Goal: Check status: Check status

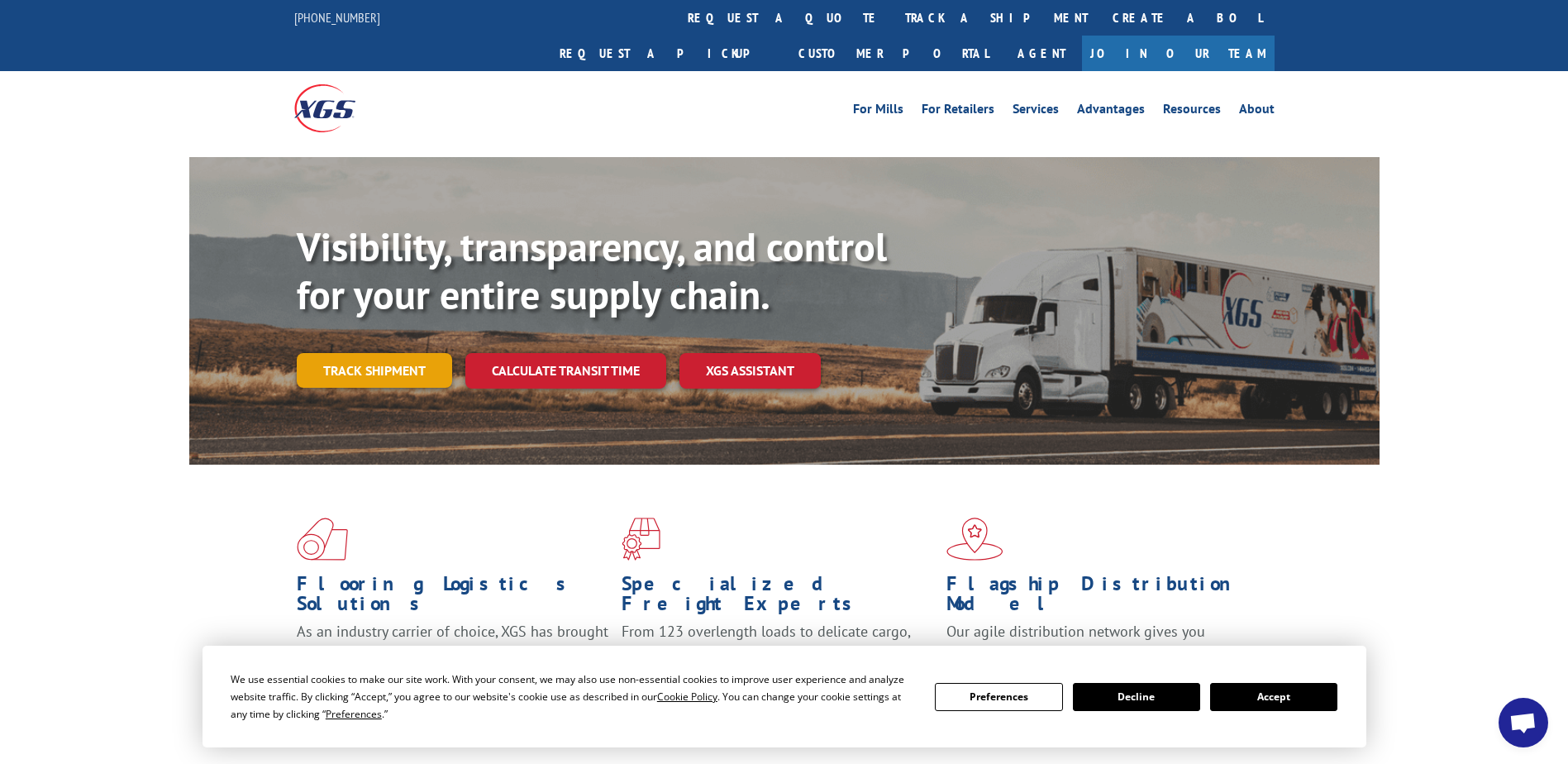
click at [354, 353] on link "Track shipment" at bounding box center [374, 371] width 156 height 34
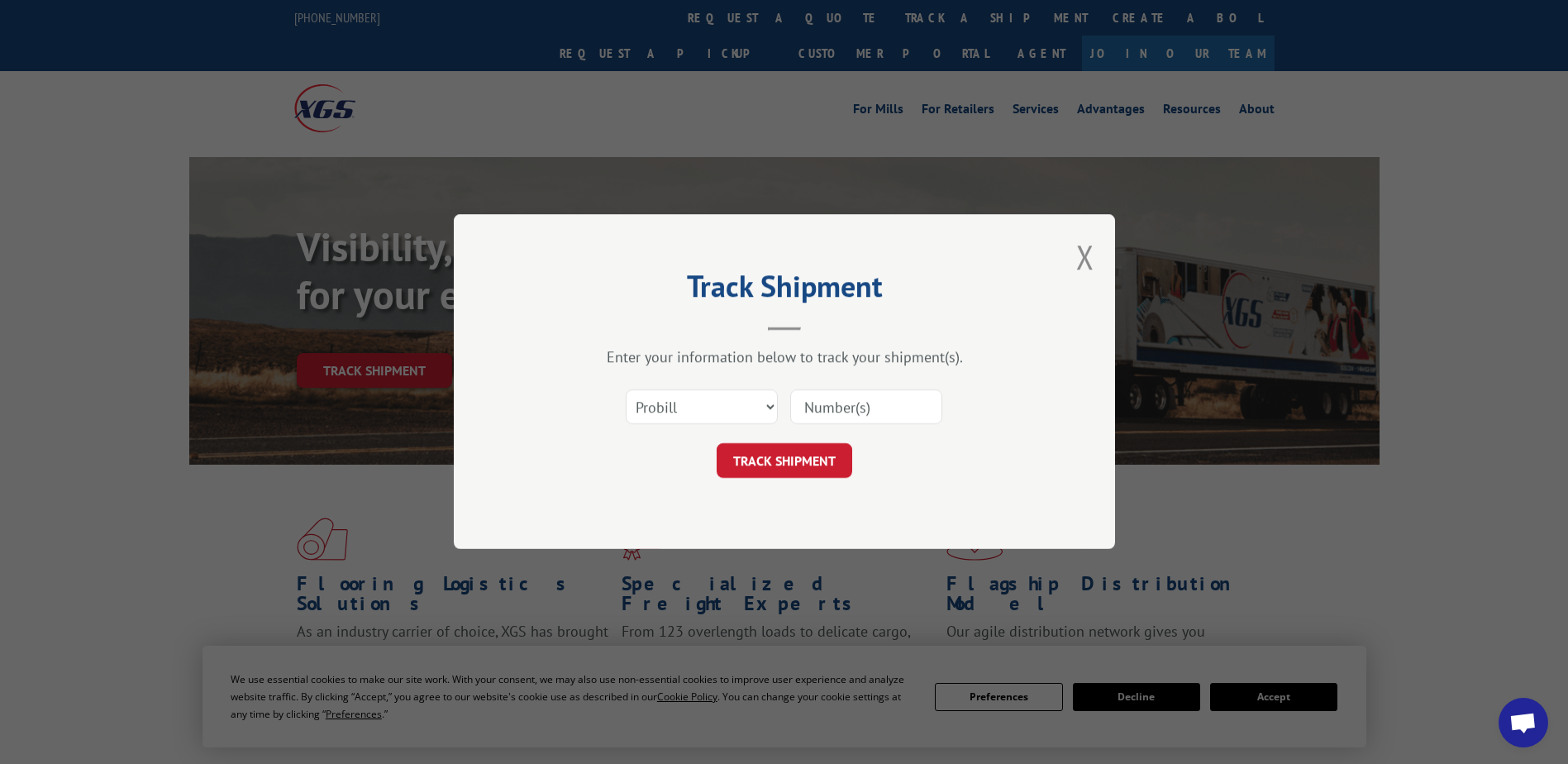
click at [925, 408] on input at bounding box center [866, 408] width 152 height 34
paste input "15172626"
type input "15172626"
click at [792, 458] on button "TRACK SHIPMENT" at bounding box center [784, 461] width 136 height 34
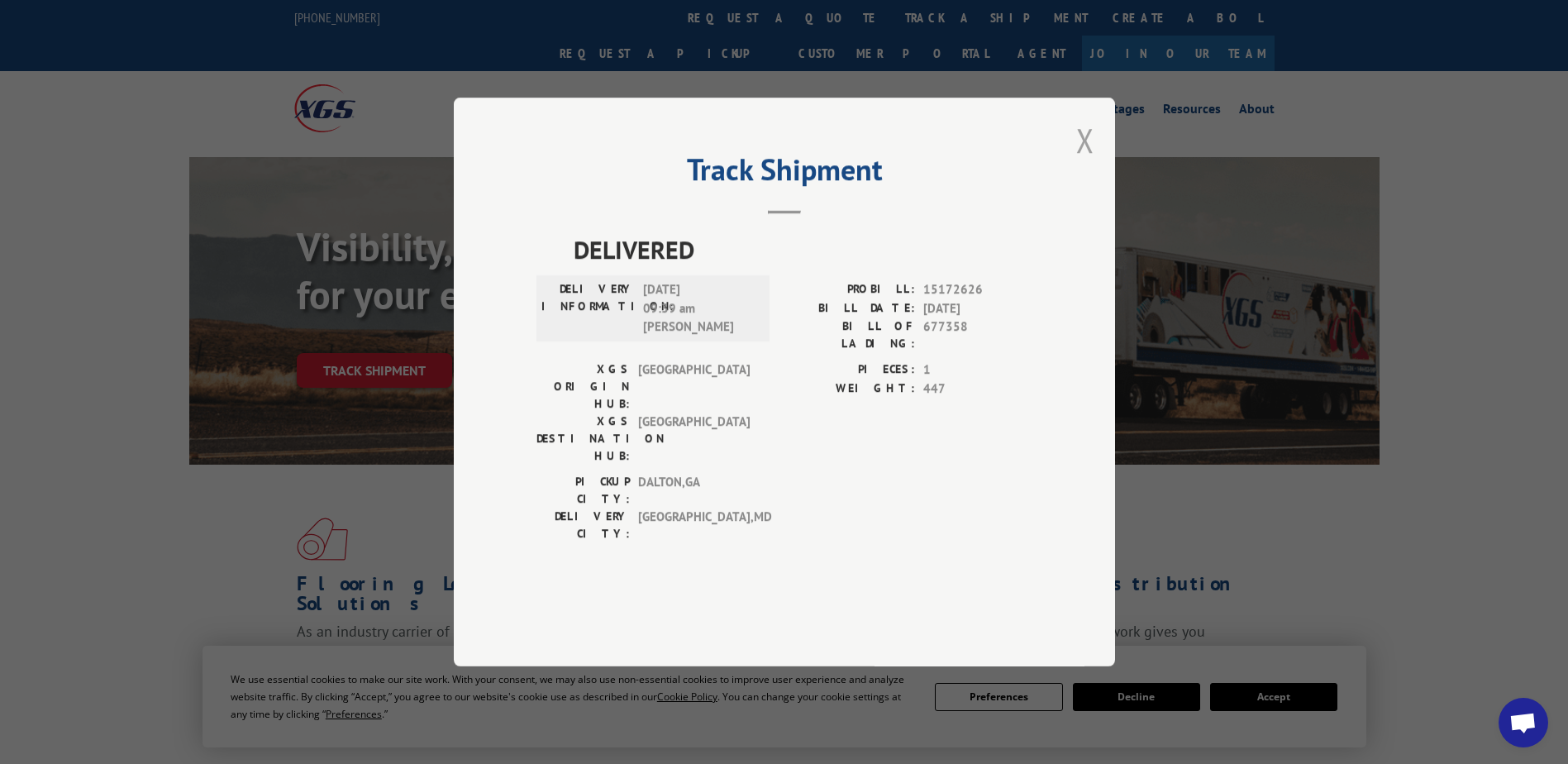
click at [1088, 162] on button "Close modal" at bounding box center [1085, 140] width 18 height 44
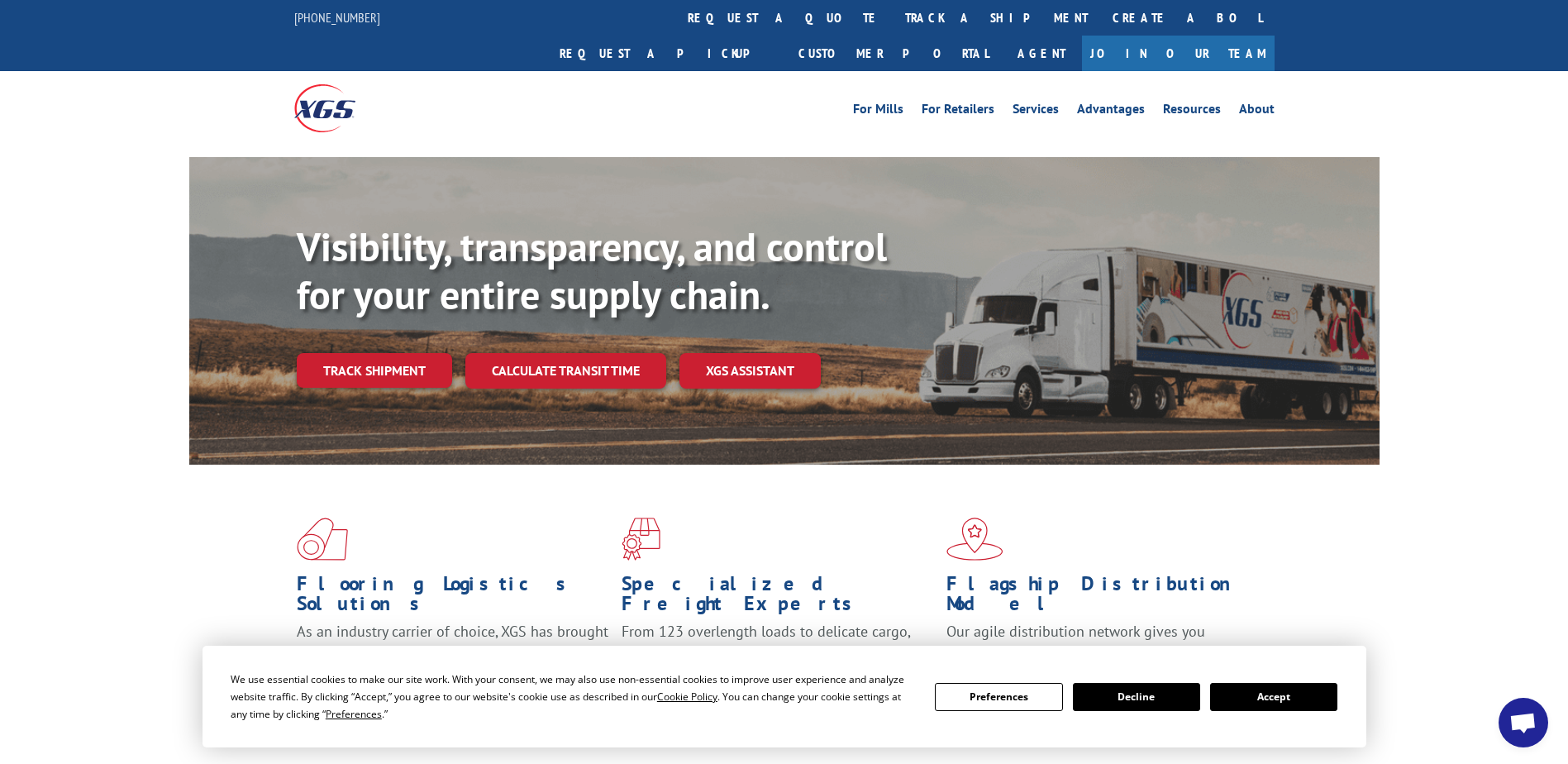
click at [372, 353] on link "Track shipment" at bounding box center [374, 371] width 156 height 34
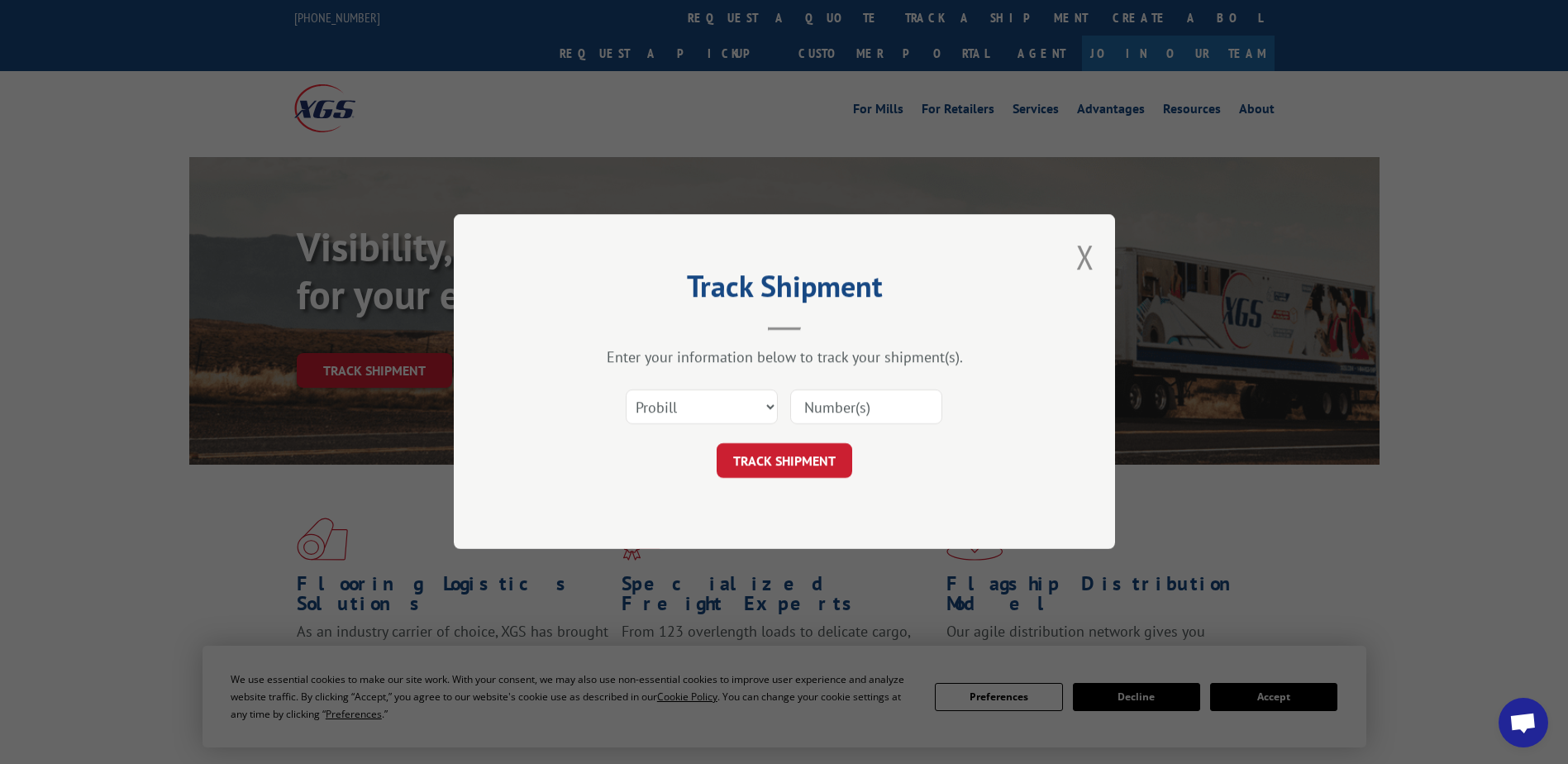
click at [852, 404] on input at bounding box center [866, 408] width 152 height 34
paste input "15172626"
type input "15172626"
click button "TRACK SHIPMENT" at bounding box center [784, 461] width 136 height 34
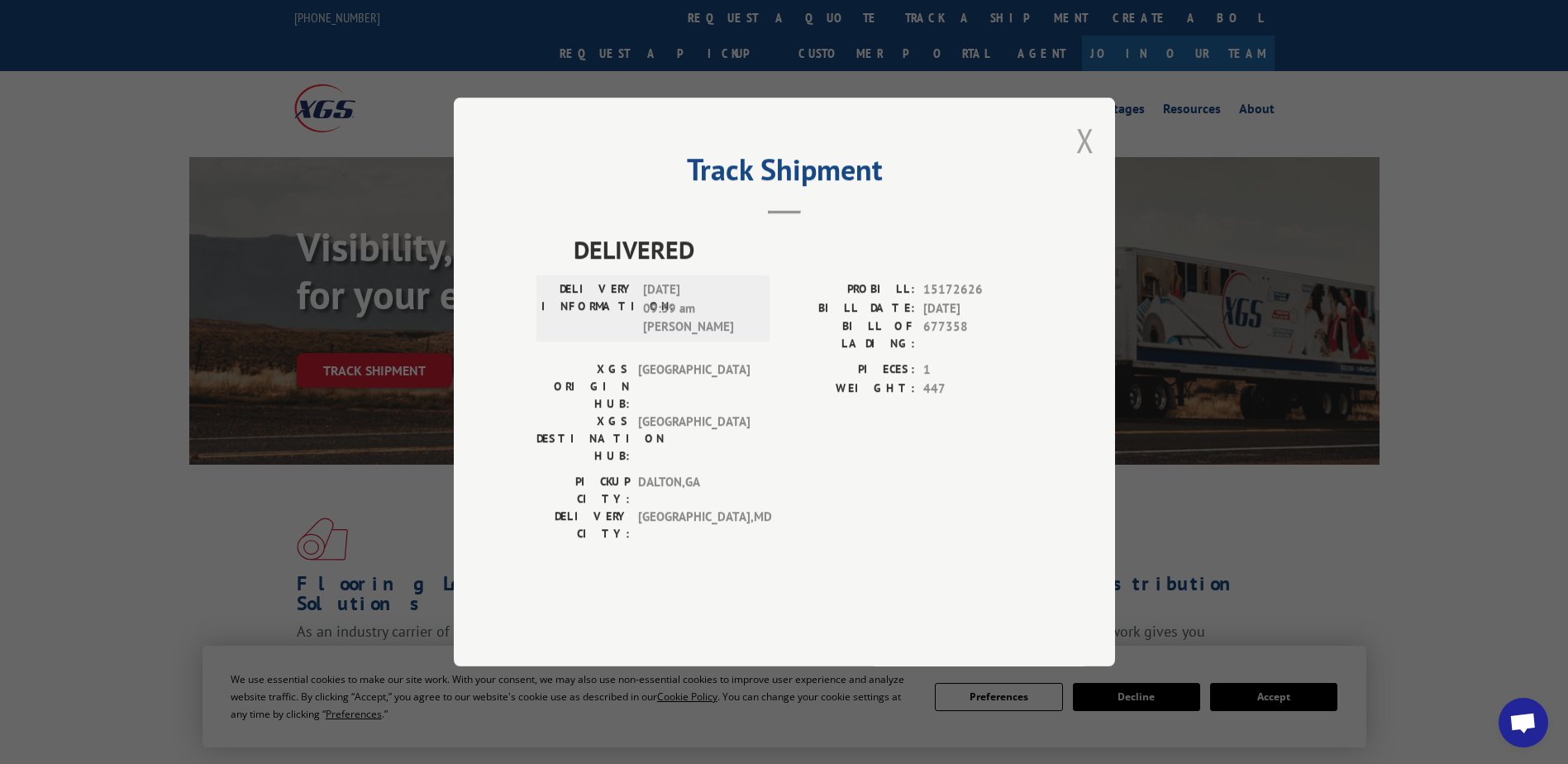
click at [1090, 162] on button "Close modal" at bounding box center [1085, 140] width 18 height 44
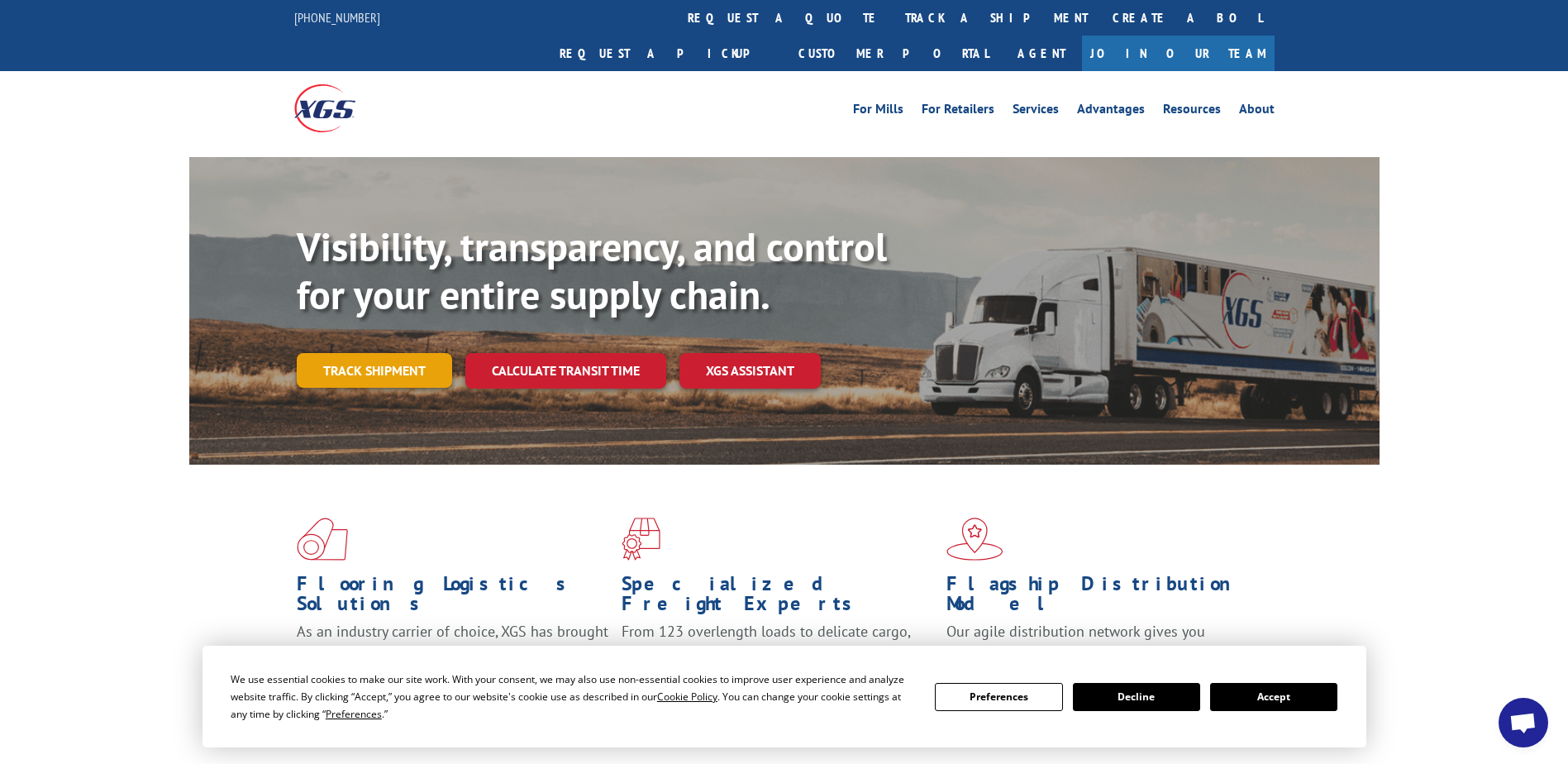
click at [382, 353] on link "Track shipment" at bounding box center [374, 371] width 156 height 34
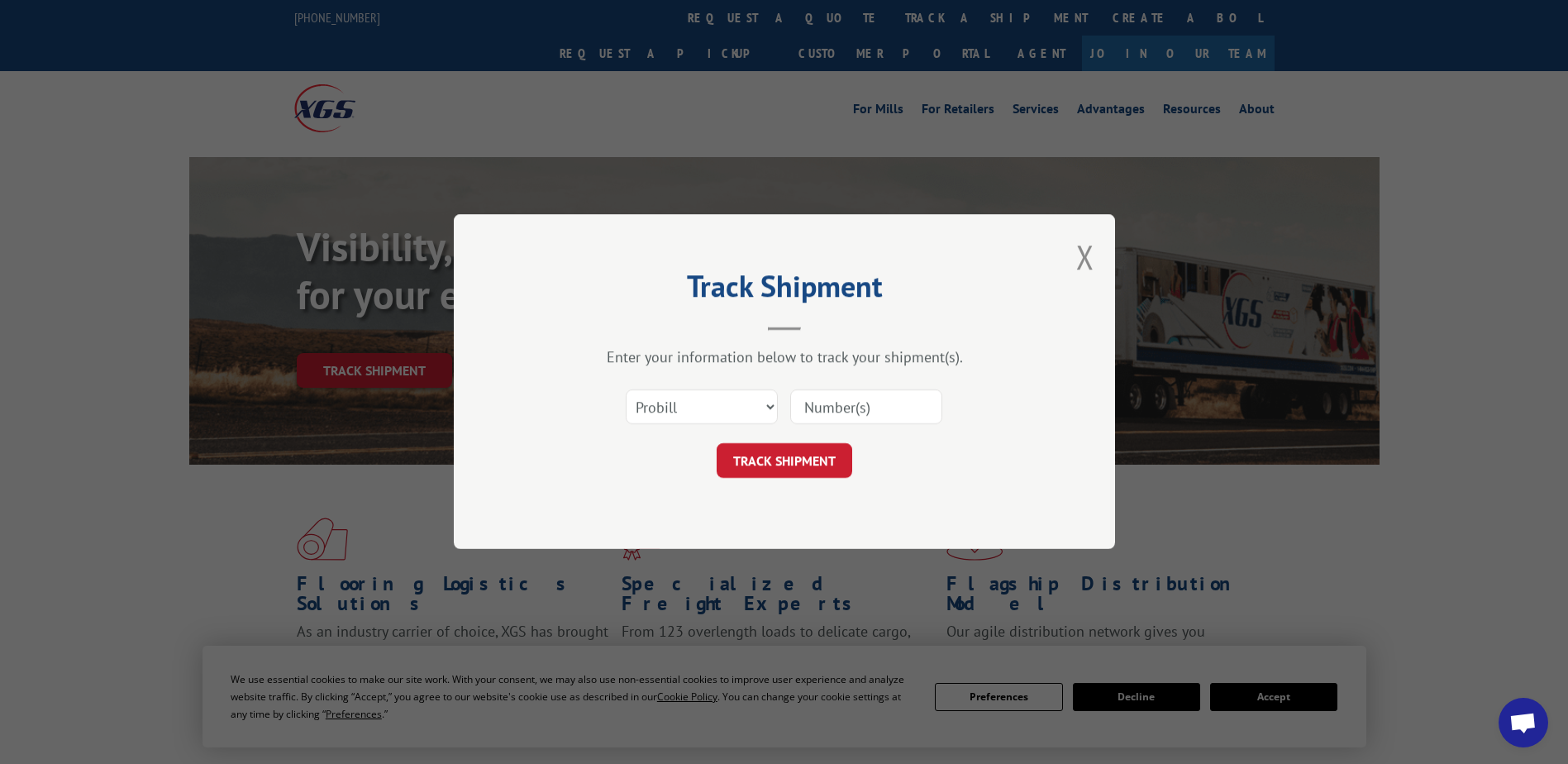
click at [880, 410] on input at bounding box center [866, 408] width 152 height 34
paste input "15172626"
type input "15172626"
click at [776, 445] on button "TRACK SHIPMENT" at bounding box center [784, 461] width 136 height 34
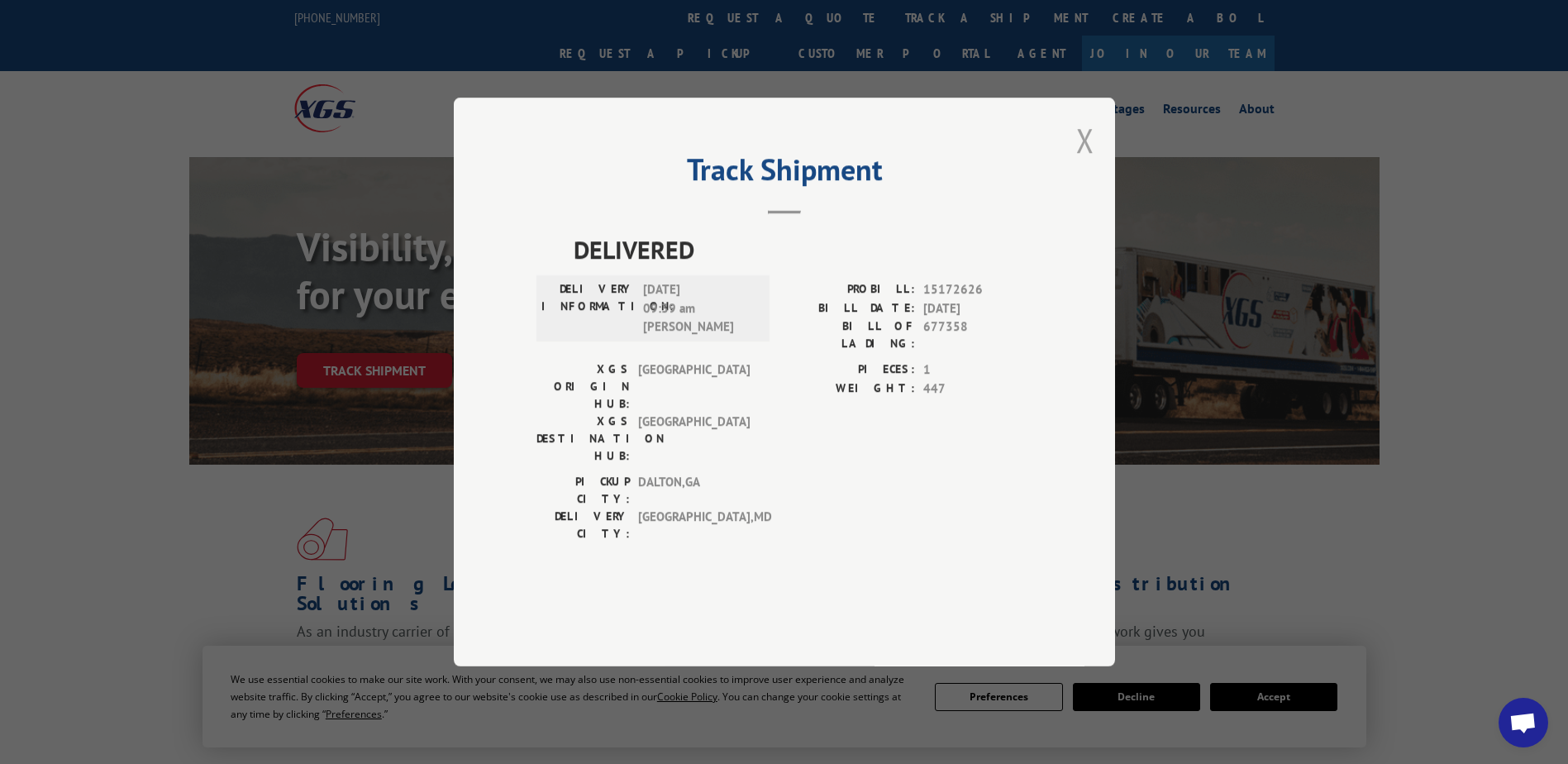
click at [1081, 162] on button "Close modal" at bounding box center [1085, 140] width 18 height 44
